Goal: Information Seeking & Learning: Learn about a topic

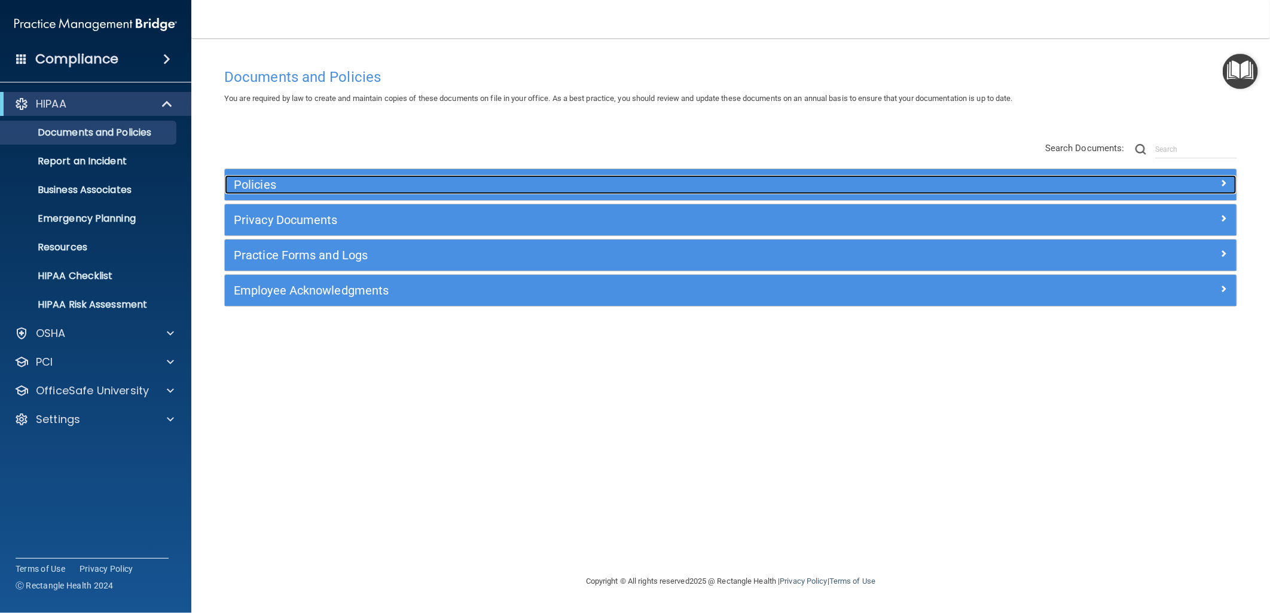
click at [421, 175] on div "Policies" at bounding box center [604, 184] width 759 height 19
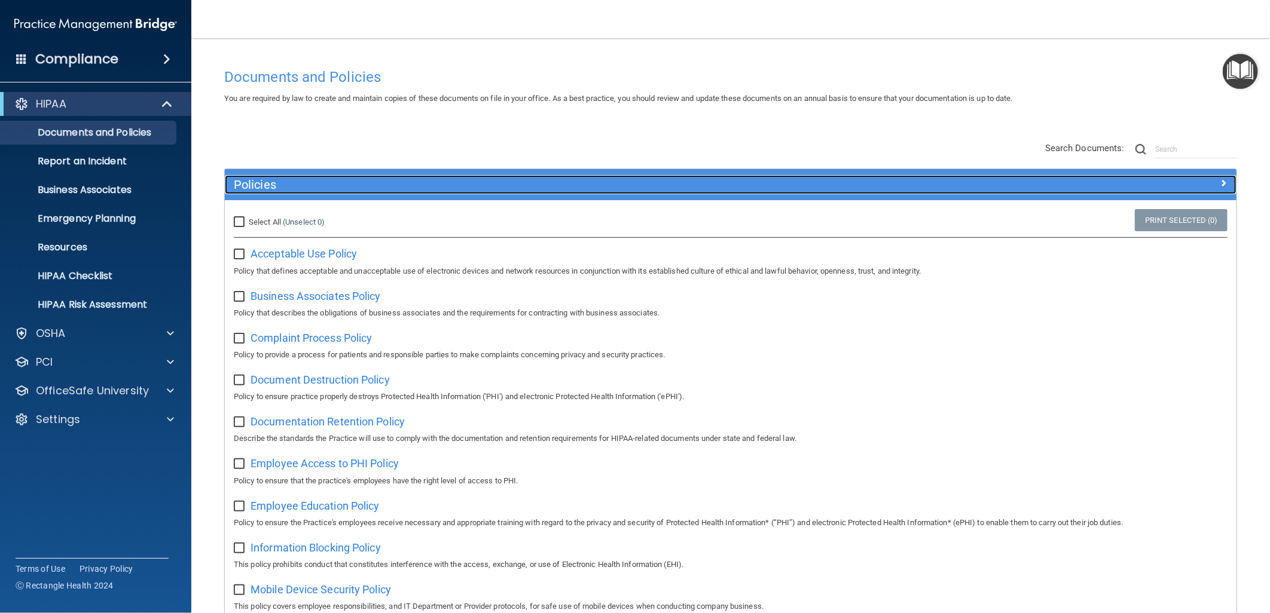
click at [436, 190] on h5 "Policies" at bounding box center [604, 184] width 741 height 13
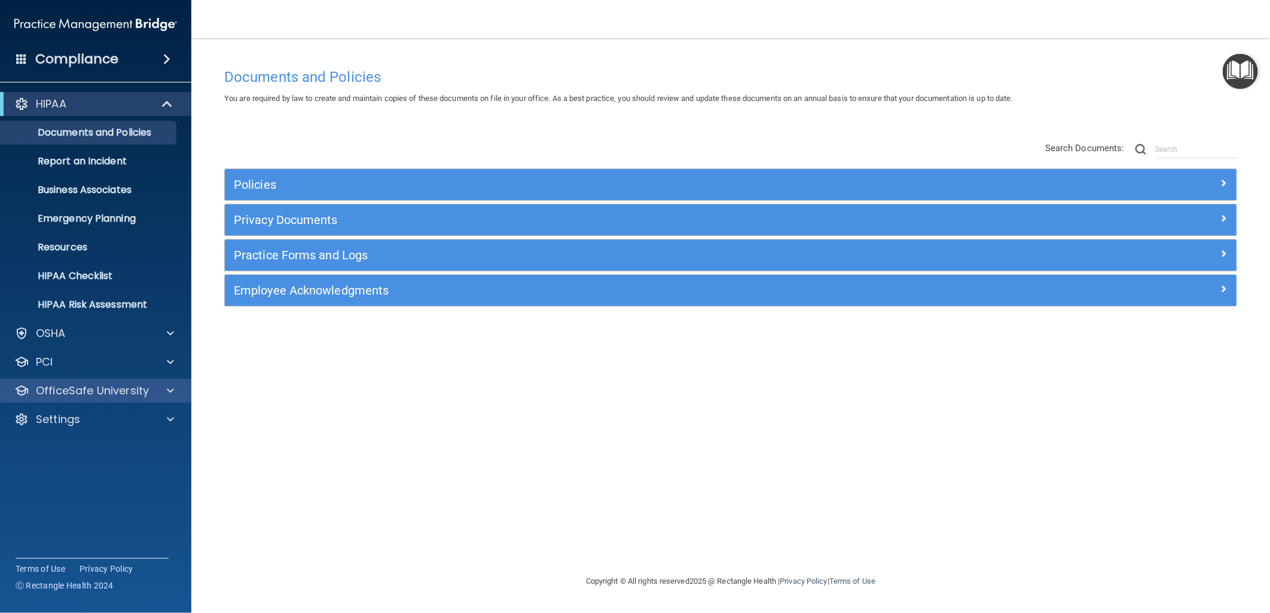
click at [169, 383] on div "OfficeSafe University" at bounding box center [96, 391] width 192 height 24
click at [168, 391] on span at bounding box center [170, 391] width 7 height 14
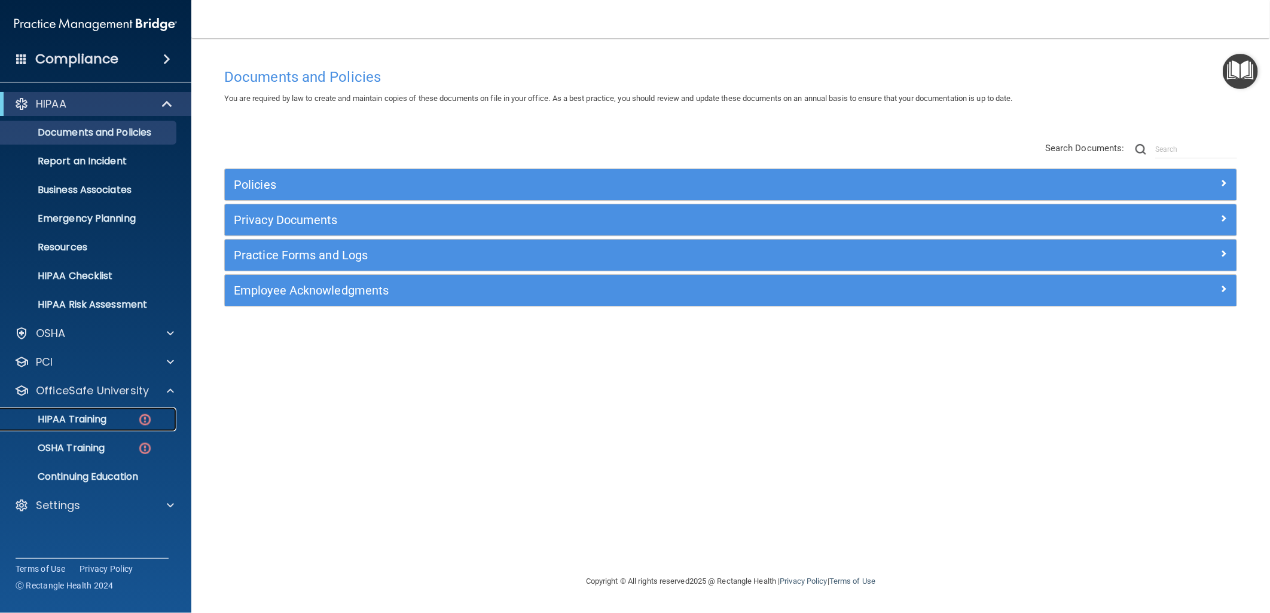
click at [120, 420] on div "HIPAA Training" at bounding box center [89, 420] width 163 height 12
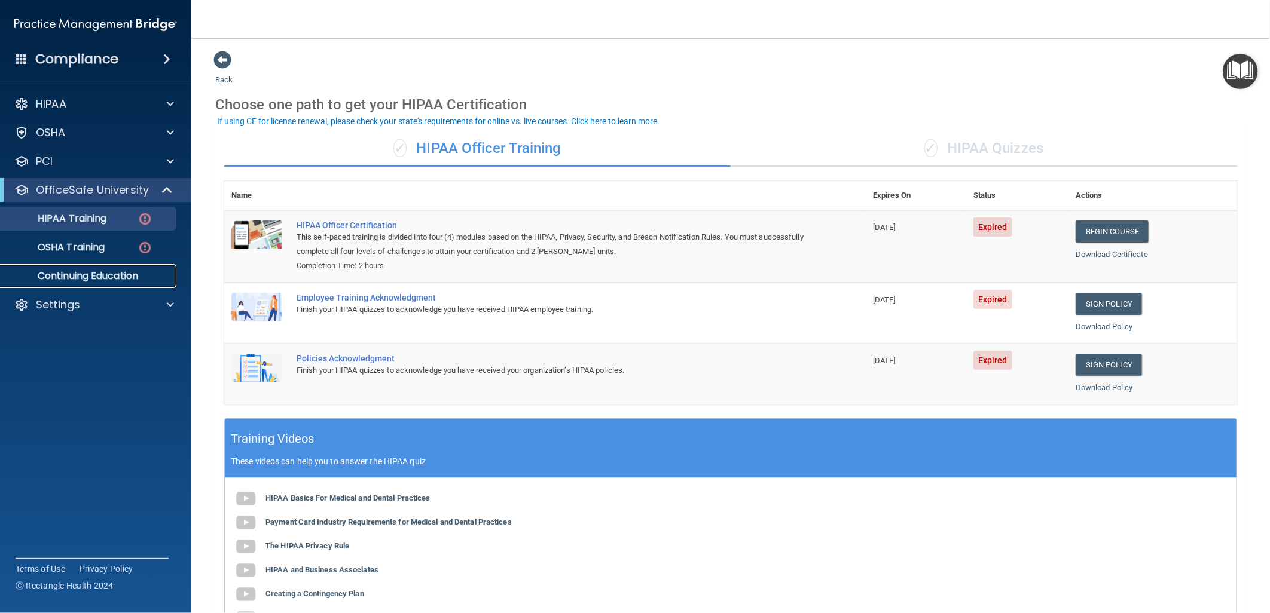
click at [96, 277] on p "Continuing Education" at bounding box center [89, 276] width 163 height 12
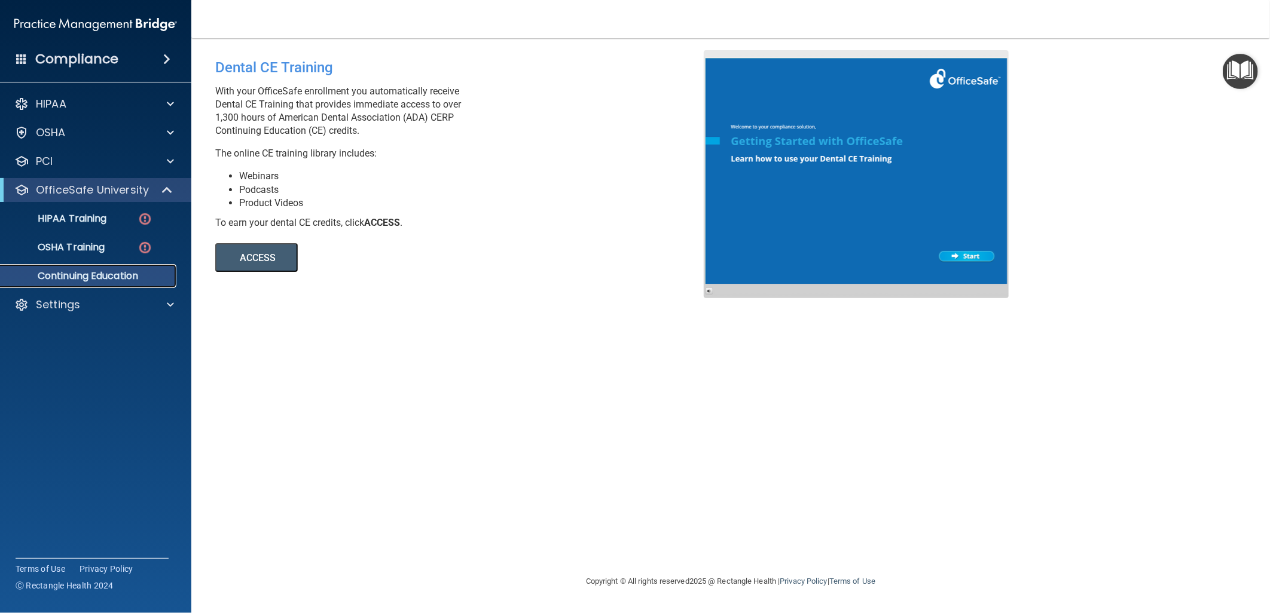
click at [121, 277] on p "Continuing Education" at bounding box center [89, 276] width 163 height 12
click at [252, 249] on button "ACCESS" at bounding box center [256, 257] width 82 height 29
click at [178, 96] on div "HIPAA" at bounding box center [96, 104] width 192 height 24
click at [169, 102] on span at bounding box center [170, 104] width 7 height 14
